Goal: Navigation & Orientation: Find specific page/section

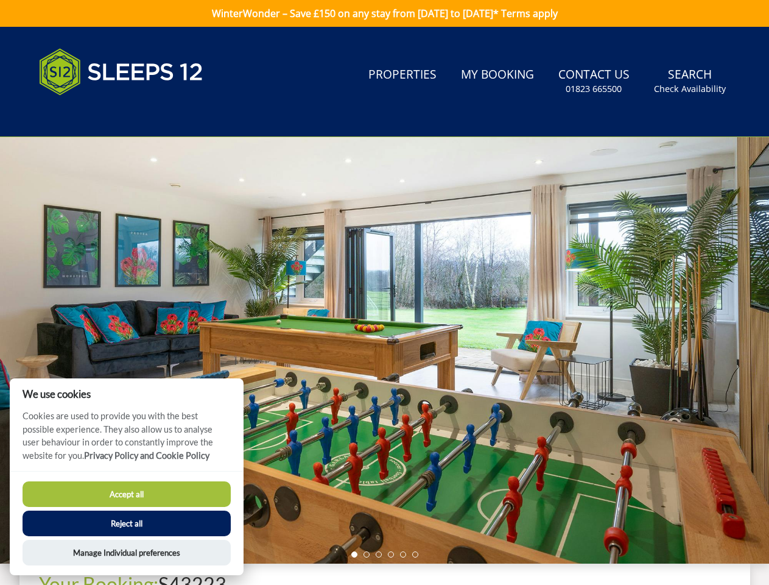
click at [384, 292] on div at bounding box center [384, 350] width 769 height 426
click at [691, 81] on link "Search Check Availability" at bounding box center [690, 82] width 82 height 40
click at [384, 350] on div at bounding box center [384, 350] width 769 height 426
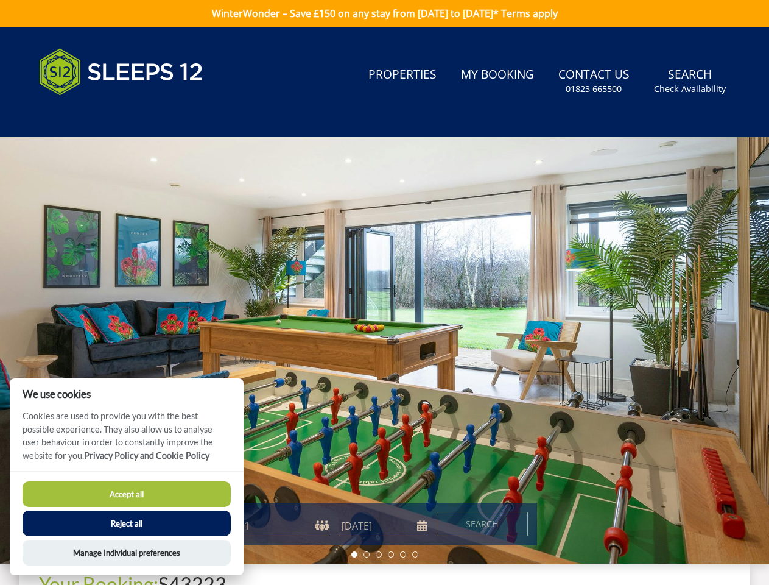
click at [354, 554] on li at bounding box center [354, 554] width 6 height 6
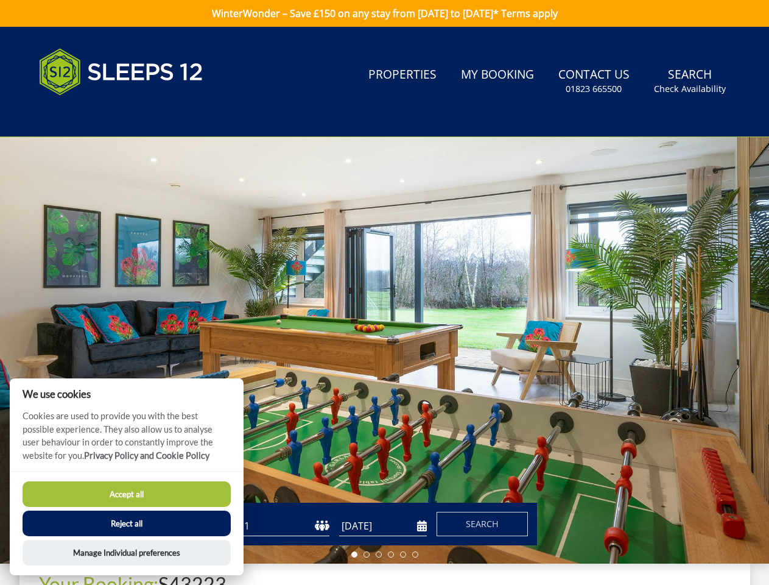
click at [367, 554] on li at bounding box center [367, 554] width 6 height 6
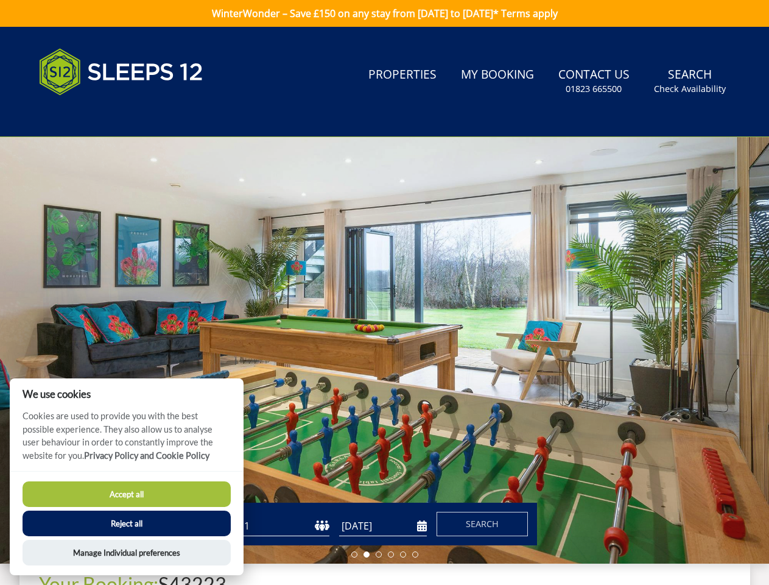
click at [379, 554] on li at bounding box center [379, 554] width 6 height 6
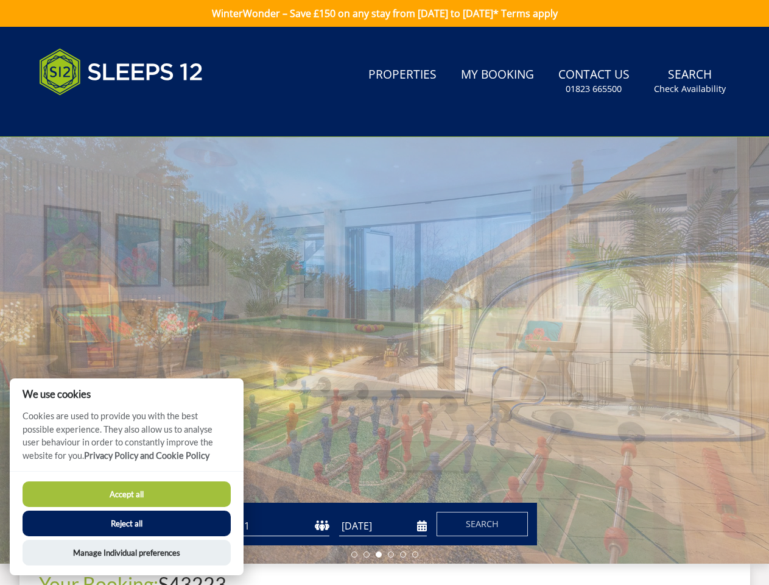
click at [391, 554] on li at bounding box center [391, 554] width 6 height 6
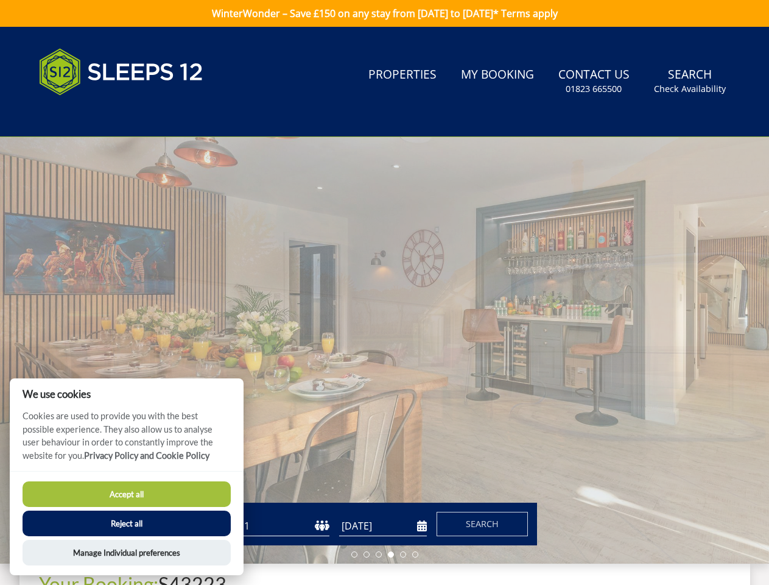
click at [403, 554] on li at bounding box center [403, 554] width 6 height 6
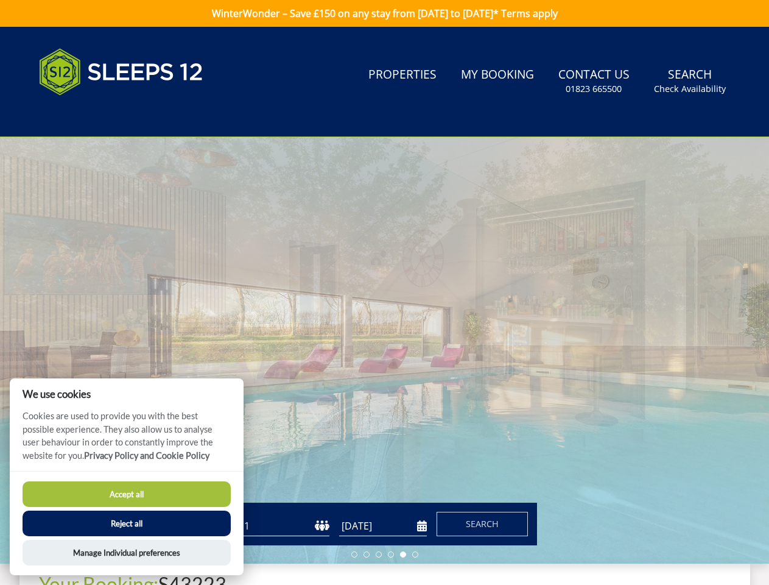
click at [415, 554] on li at bounding box center [415, 554] width 6 height 6
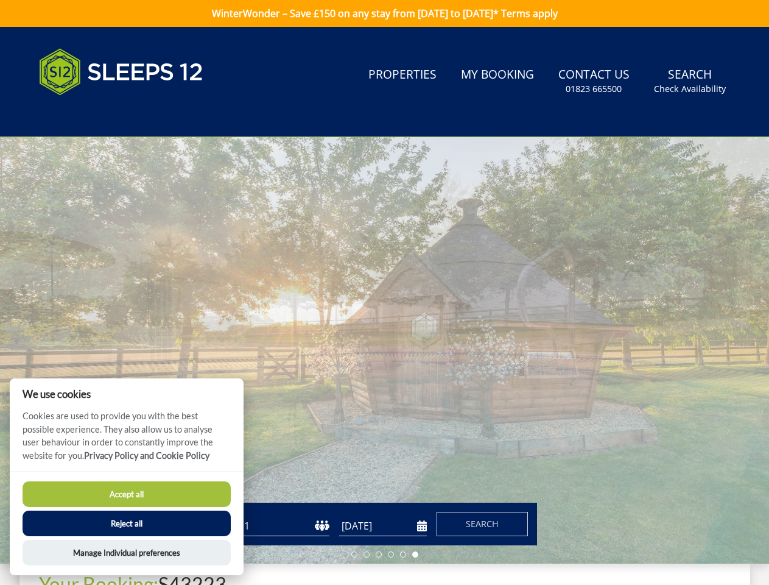
click at [127, 494] on button "Accept all" at bounding box center [127, 494] width 208 height 26
